Goal: Information Seeking & Learning: Learn about a topic

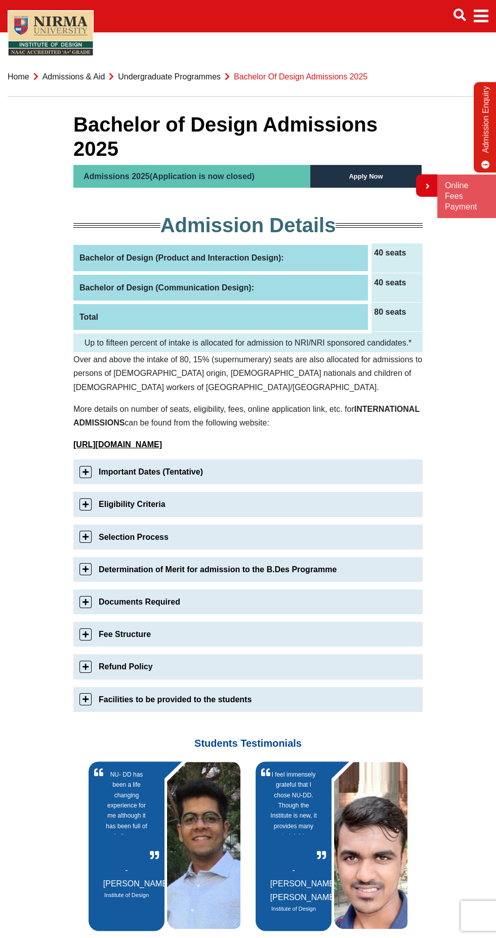
click at [239, 460] on link "Important Dates (Tentative)" at bounding box center [247, 472] width 349 height 25
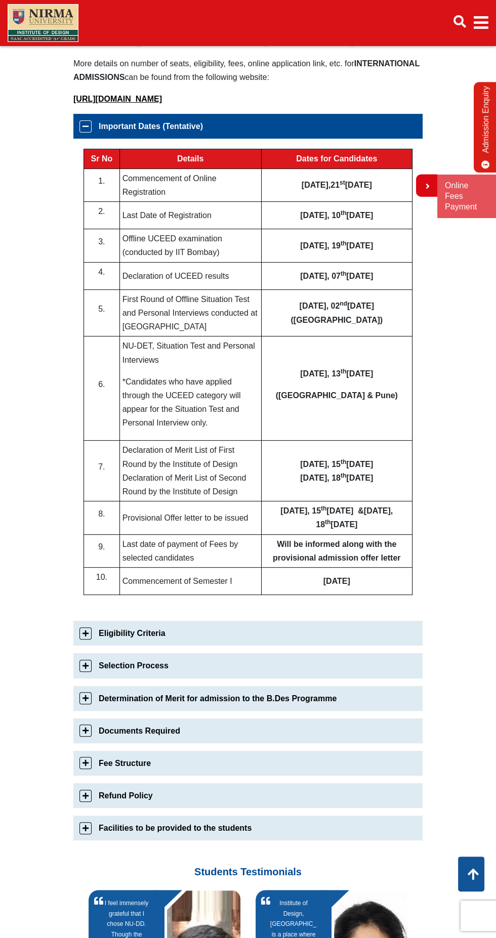
scroll to position [374, 0]
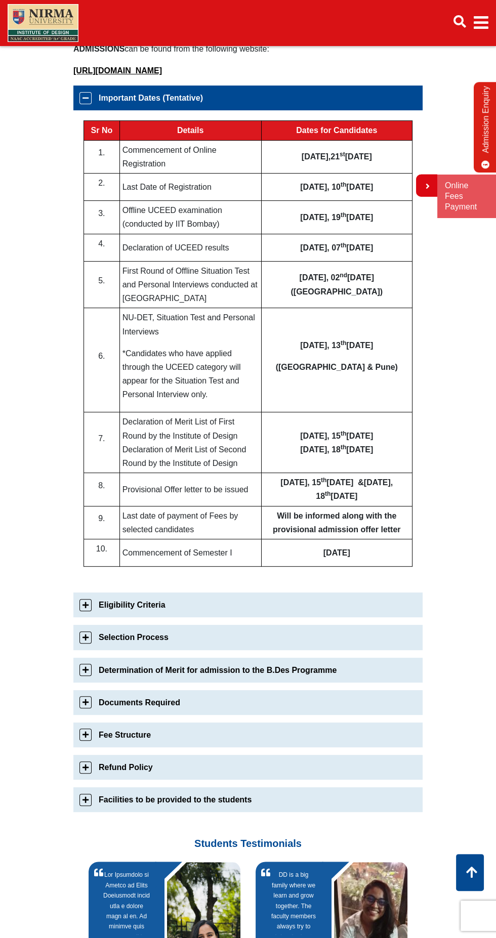
click at [220, 593] on link "Eligibility Criteria" at bounding box center [247, 605] width 349 height 25
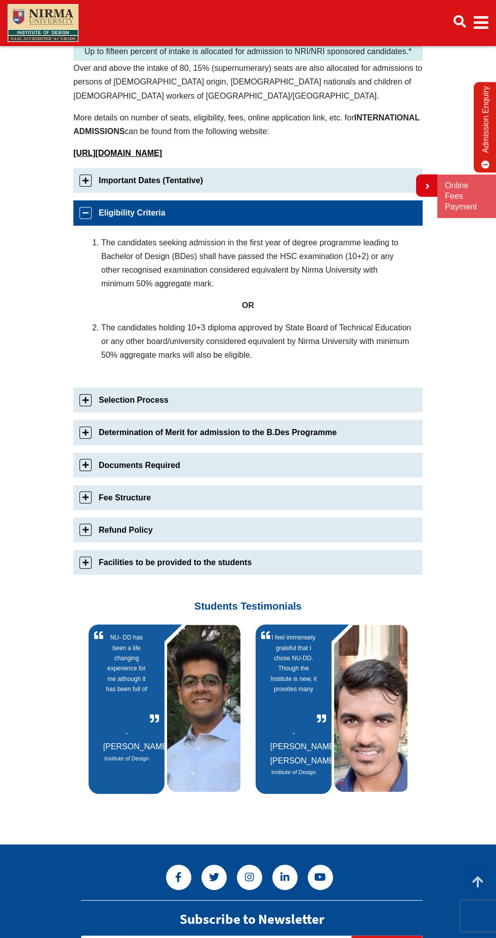
scroll to position [293, 0]
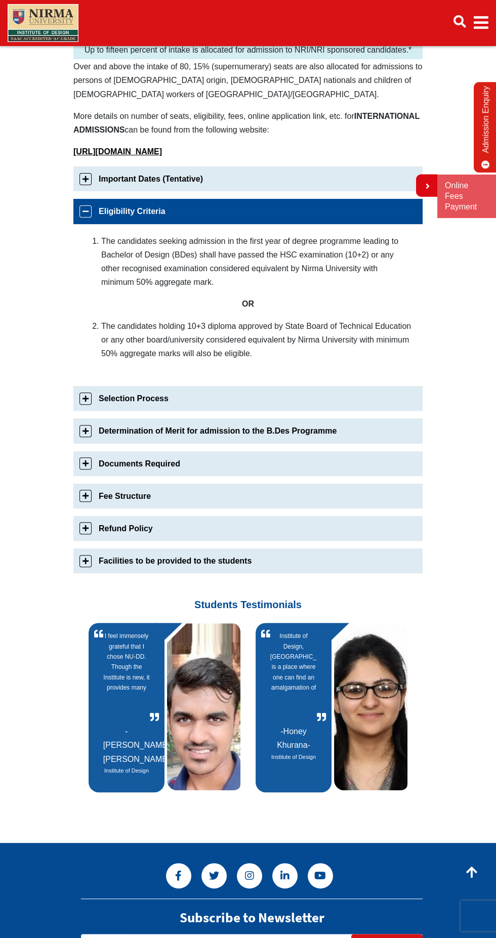
click at [298, 419] on link "Determination of Merit for admission to the B.Des Programme" at bounding box center [247, 431] width 349 height 25
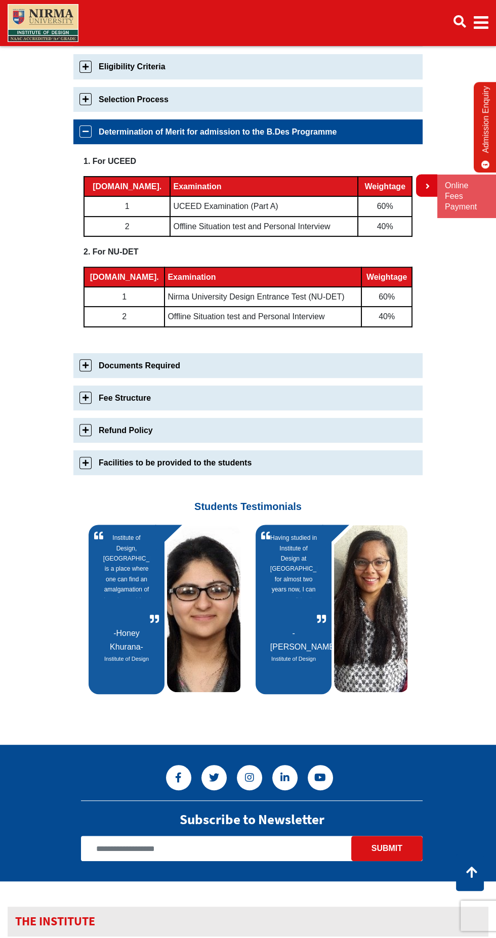
scroll to position [471, 0]
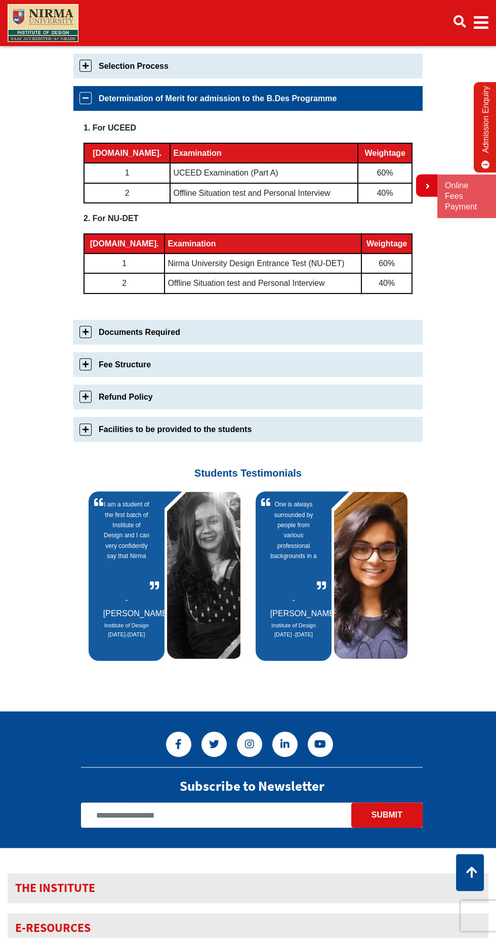
click at [303, 417] on link "Facilities to be provided to the students" at bounding box center [247, 429] width 349 height 25
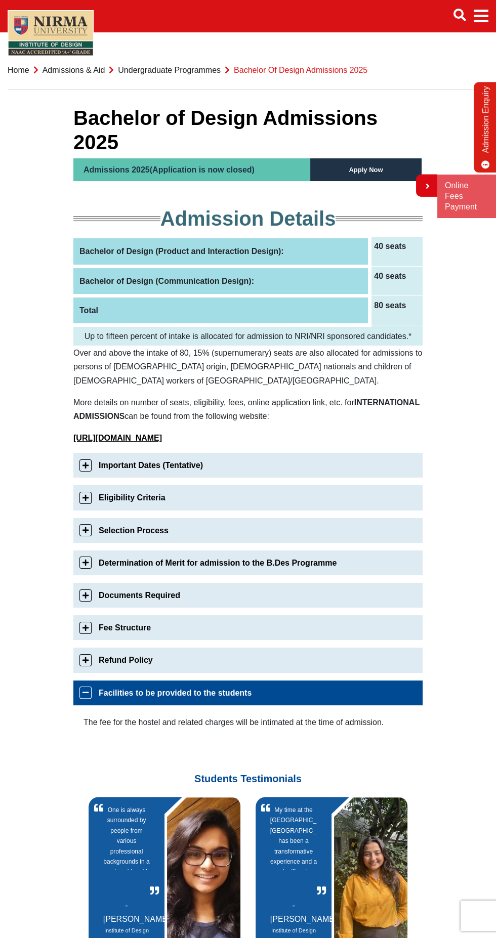
scroll to position [0, 0]
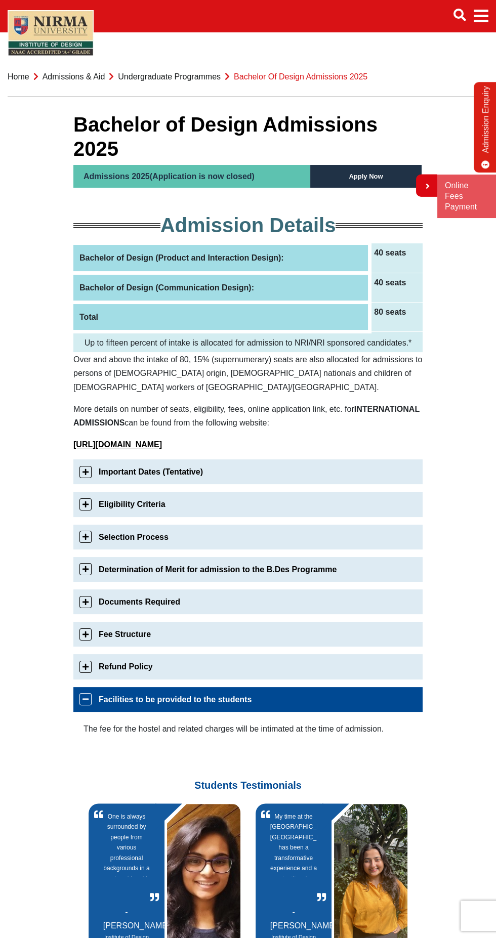
click at [487, 9] on span "Main navigation" at bounding box center [481, 16] width 15 height 28
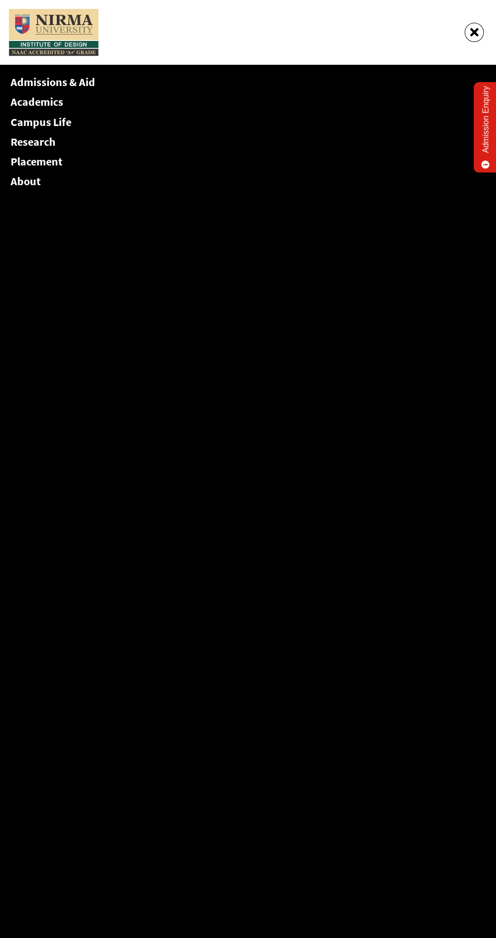
click at [89, 82] on link "Admissions & Aid" at bounding box center [53, 82] width 85 height 14
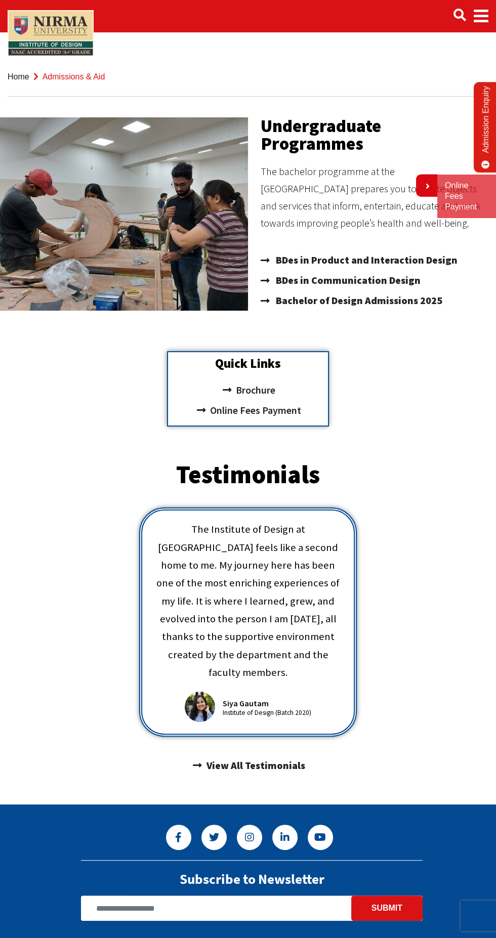
click at [483, 19] on span "Main navigation" at bounding box center [481, 16] width 15 height 28
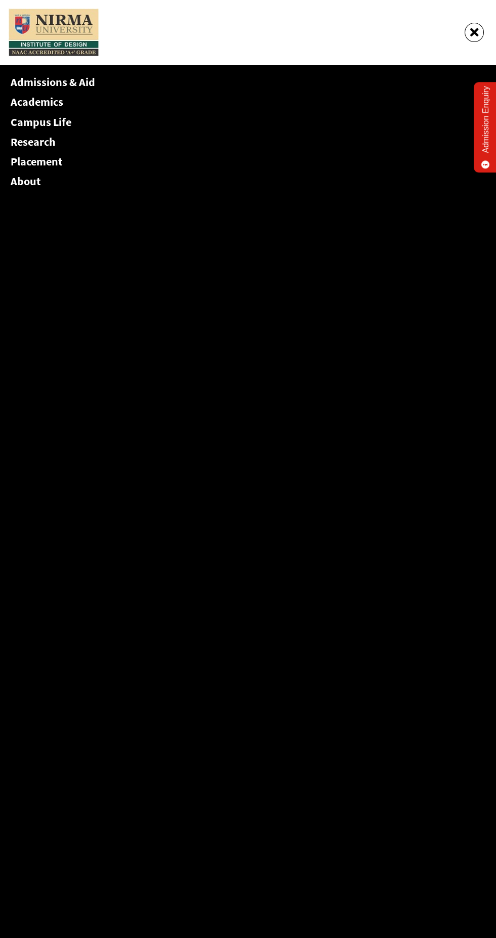
click at [89, 86] on link "Admissions & Aid" at bounding box center [53, 82] width 85 height 14
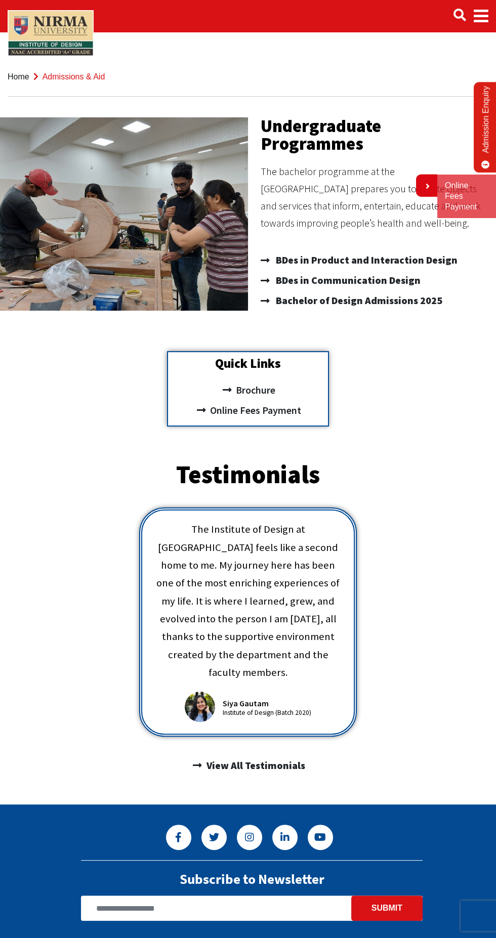
click at [488, 24] on span "Main navigation" at bounding box center [481, 16] width 15 height 28
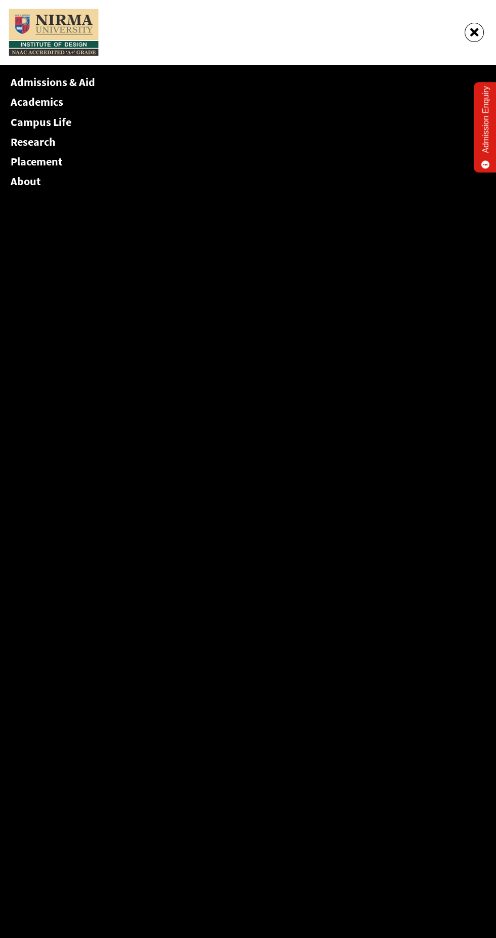
click at [88, 82] on link "Admissions & Aid" at bounding box center [53, 82] width 85 height 14
